Goal: Navigation & Orientation: Understand site structure

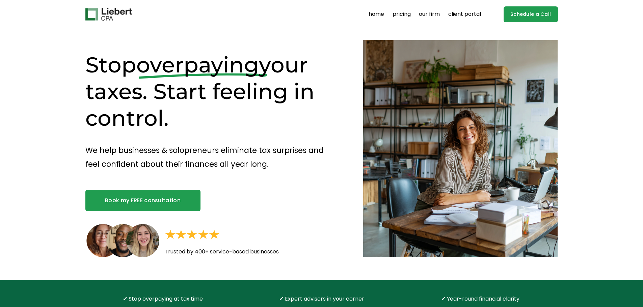
click at [403, 11] on link "pricing" at bounding box center [402, 14] width 18 height 11
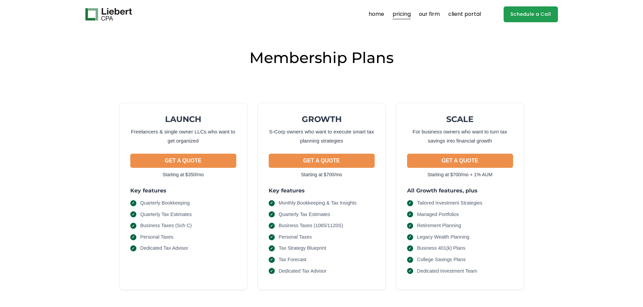
click at [440, 15] on link "our firm" at bounding box center [429, 14] width 21 height 11
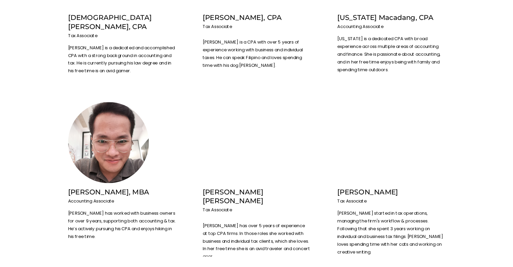
scroll to position [1212, 0]
